Goal: Register for event/course

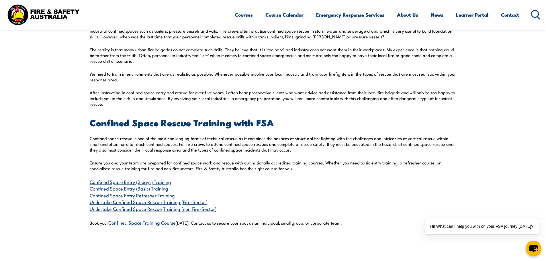
scroll to position [1003, 0]
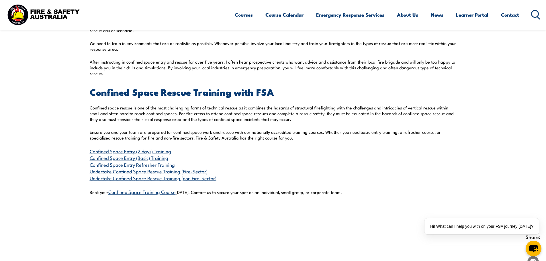
click at [164, 152] on link "Confined Space Entry (2 days) Training" at bounding box center [130, 151] width 81 height 7
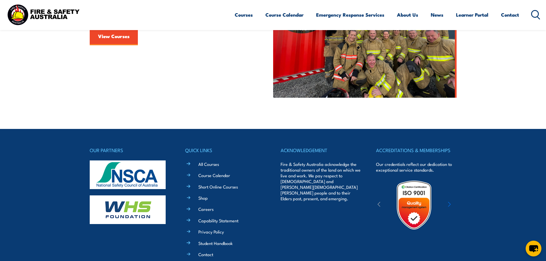
scroll to position [117, 0]
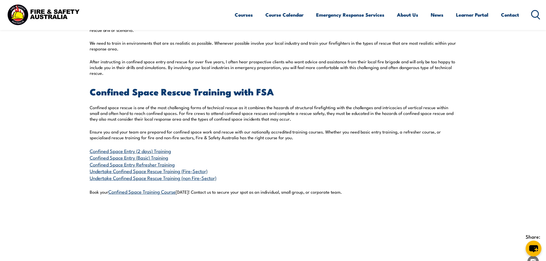
click at [157, 157] on link "Confined Space Entry (Basic) Training" at bounding box center [129, 157] width 79 height 7
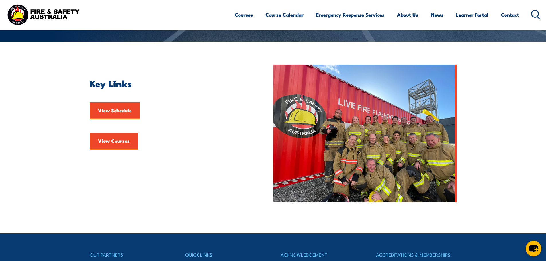
scroll to position [115, 0]
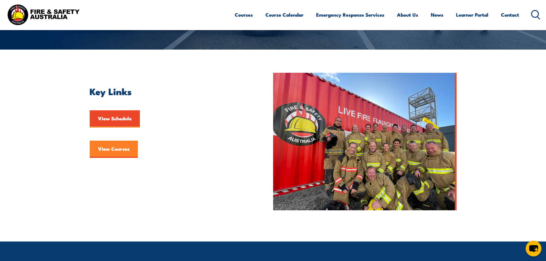
click at [113, 154] on link "View Courses" at bounding box center [114, 149] width 48 height 17
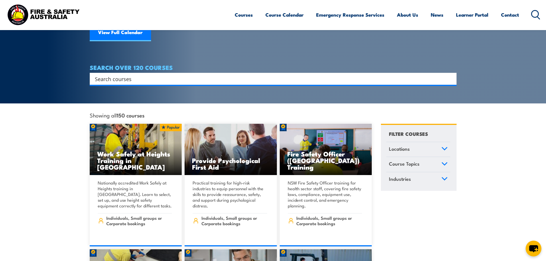
scroll to position [86, 0]
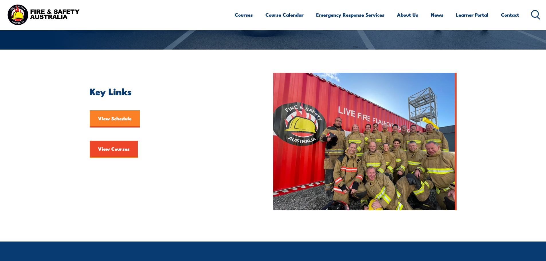
click at [127, 118] on link "View Schedule" at bounding box center [115, 118] width 50 height 17
